Goal: Information Seeking & Learning: Learn about a topic

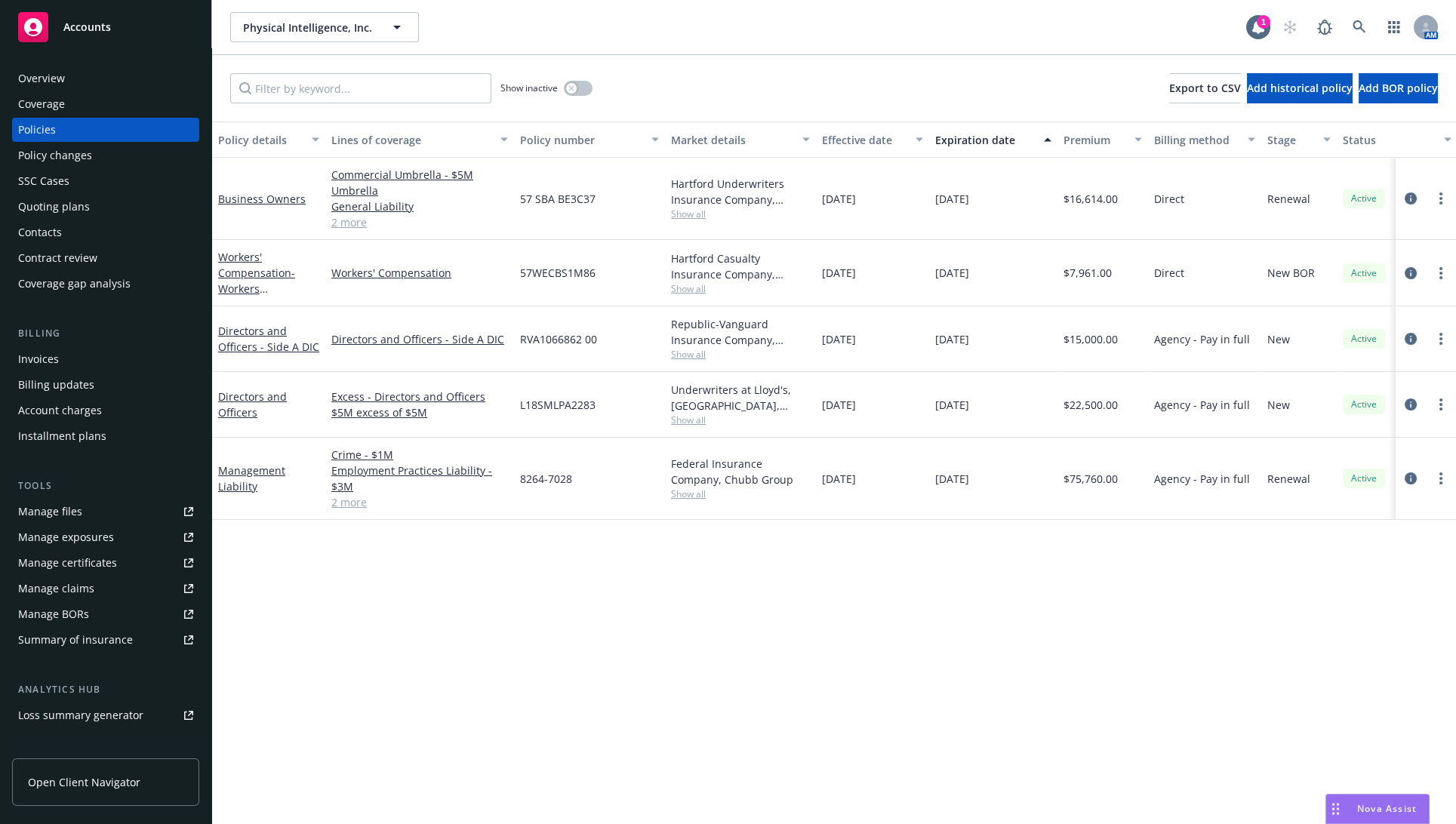
click at [141, 130] on div "Policies" at bounding box center [105, 130] width 175 height 25
click at [115, 216] on div "Quoting plans" at bounding box center [105, 207] width 175 height 25
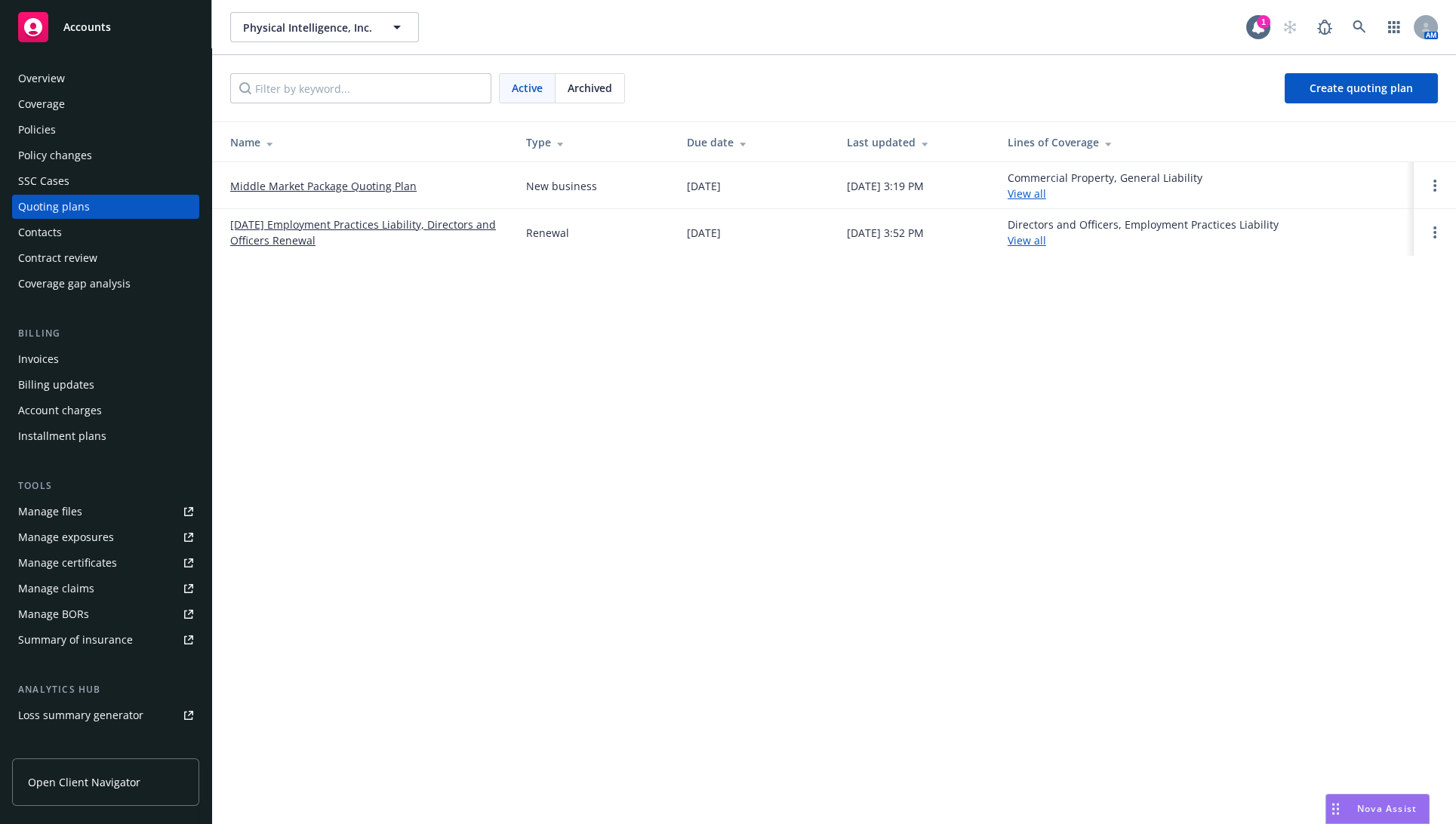
click at [398, 181] on link "Middle Market Package Quoting Plan" at bounding box center [323, 186] width 186 height 16
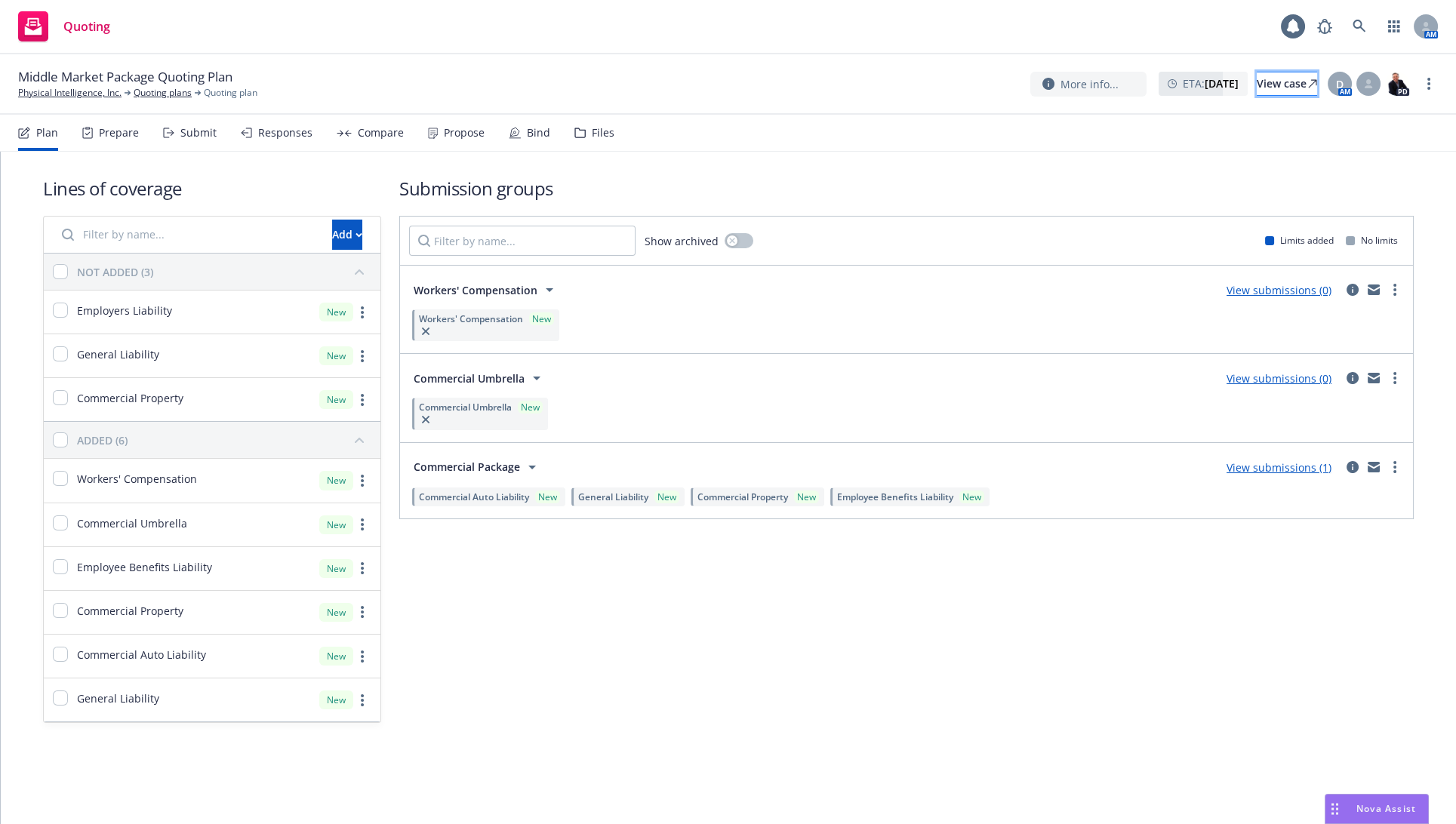
click at [1257, 85] on div "View case" at bounding box center [1287, 84] width 60 height 23
